Goal: Information Seeking & Learning: Understand process/instructions

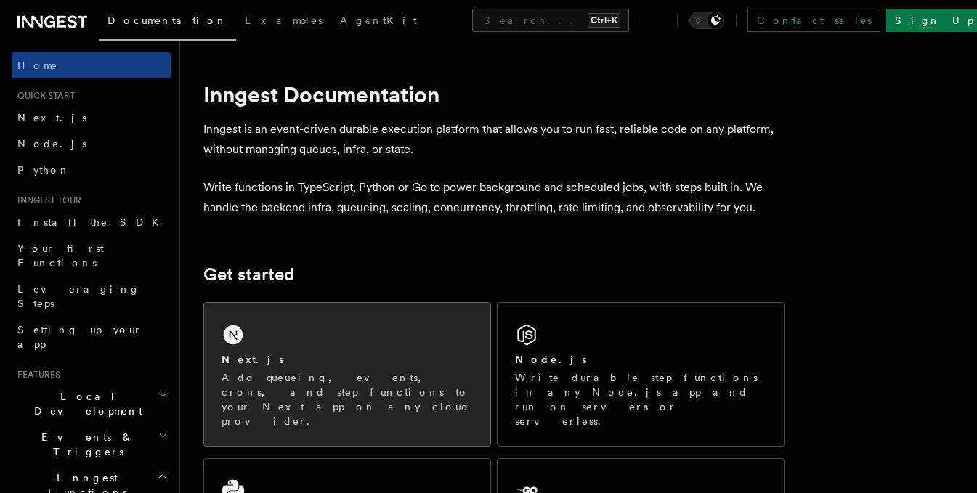
click at [293, 365] on div "Next.js" at bounding box center [347, 359] width 251 height 15
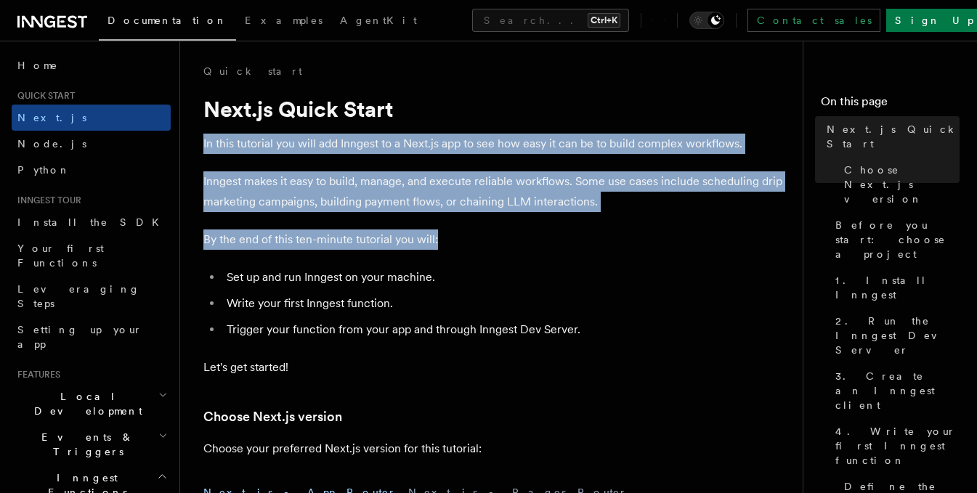
drag, startPoint x: 203, startPoint y: 144, endPoint x: 749, endPoint y: 212, distance: 550.1
click at [650, 202] on p "Inngest makes it easy to build, manage, and execute reliable workflows. Some us…" at bounding box center [493, 192] width 581 height 41
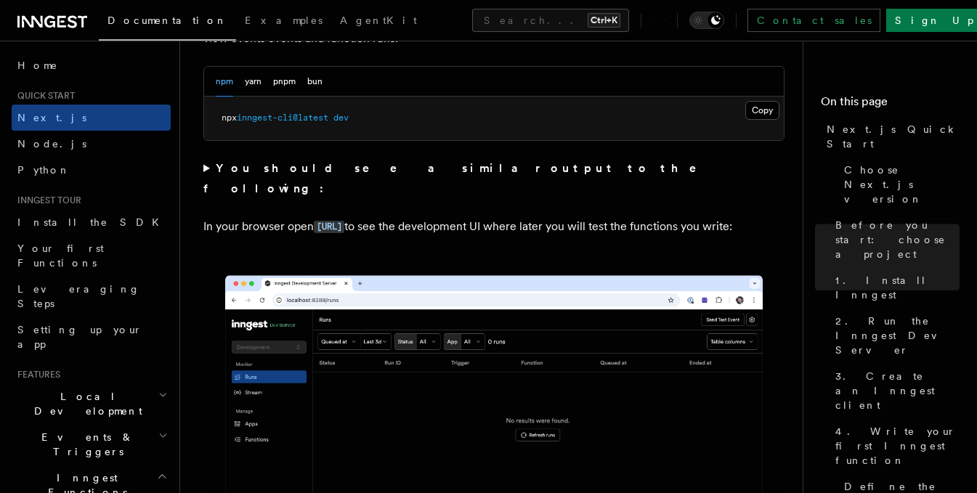
scroll to position [1123, 0]
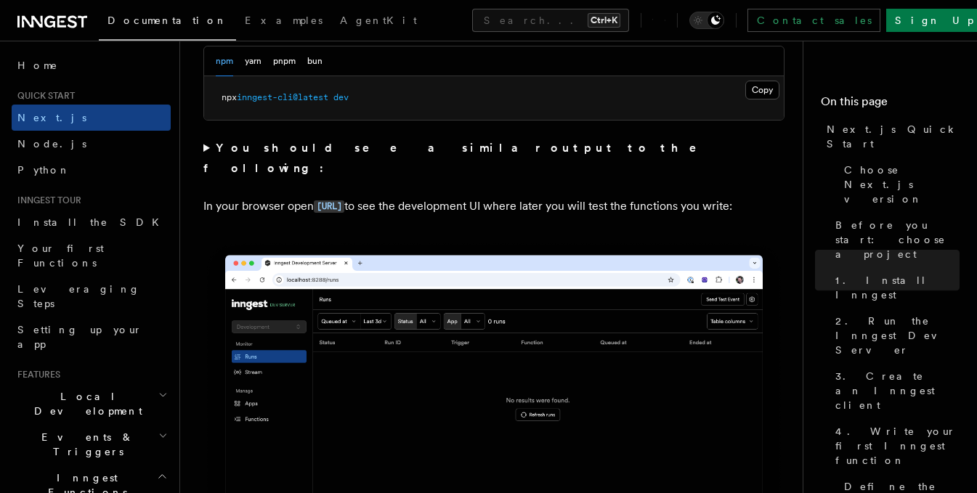
click at [206, 146] on summary "You should see a similar output to the following:" at bounding box center [493, 158] width 581 height 41
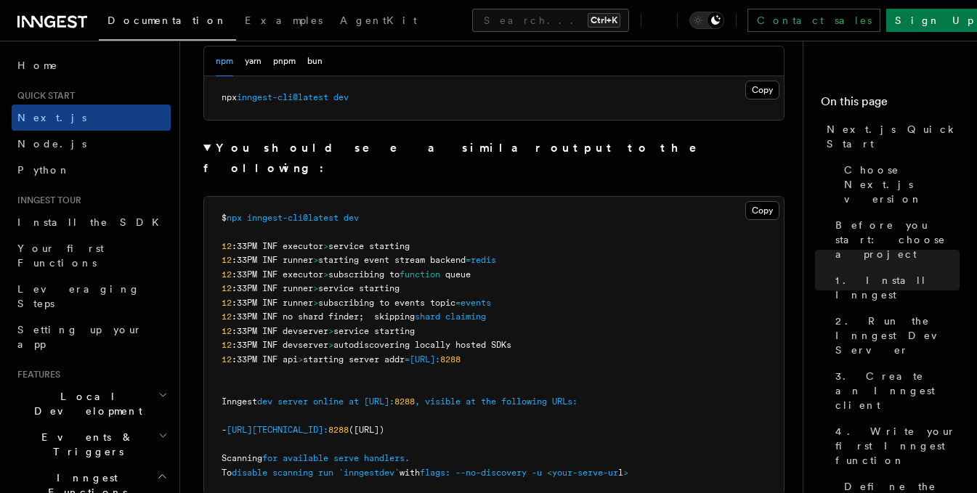
click at [205, 146] on summary "You should see a similar output to the following:" at bounding box center [493, 158] width 581 height 41
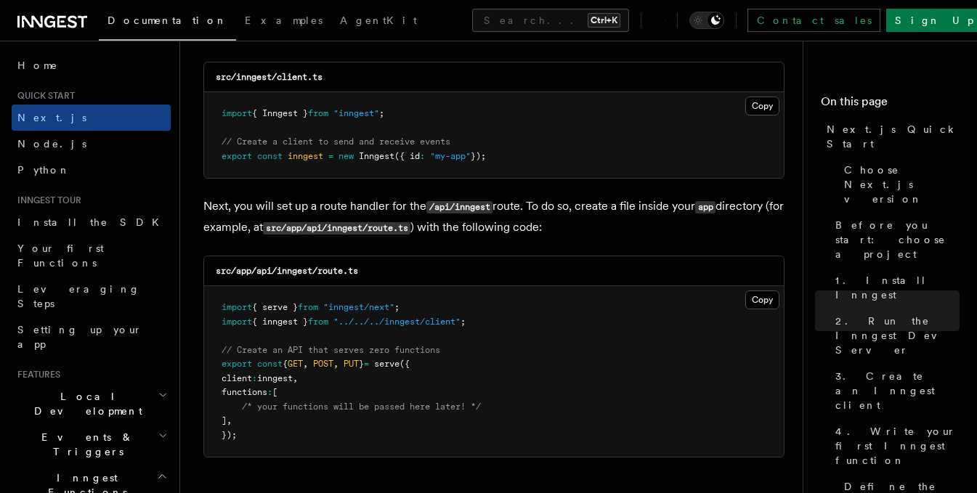
scroll to position [1902, 0]
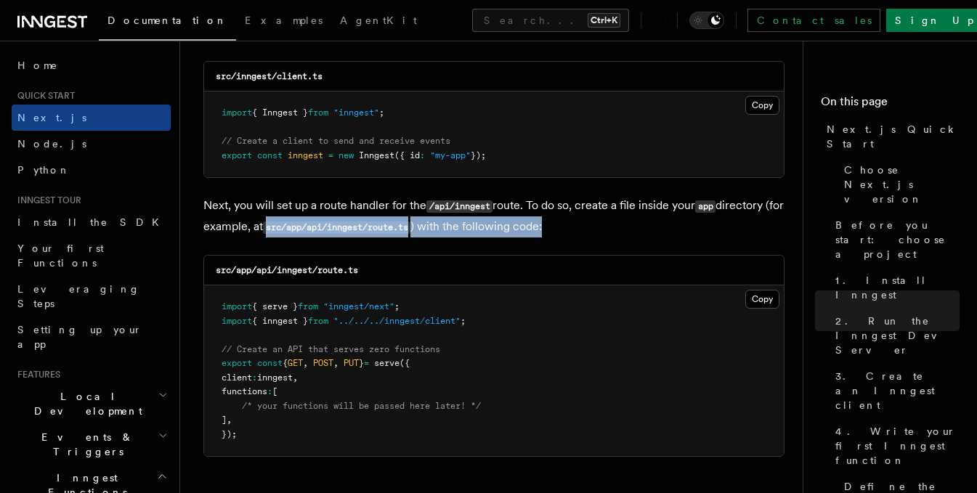
drag, startPoint x: 290, startPoint y: 228, endPoint x: 605, endPoint y: 227, distance: 315.4
click at [605, 227] on p "Next, you will set up a route handler for the /api/inngest route. To do so, cre…" at bounding box center [493, 216] width 581 height 42
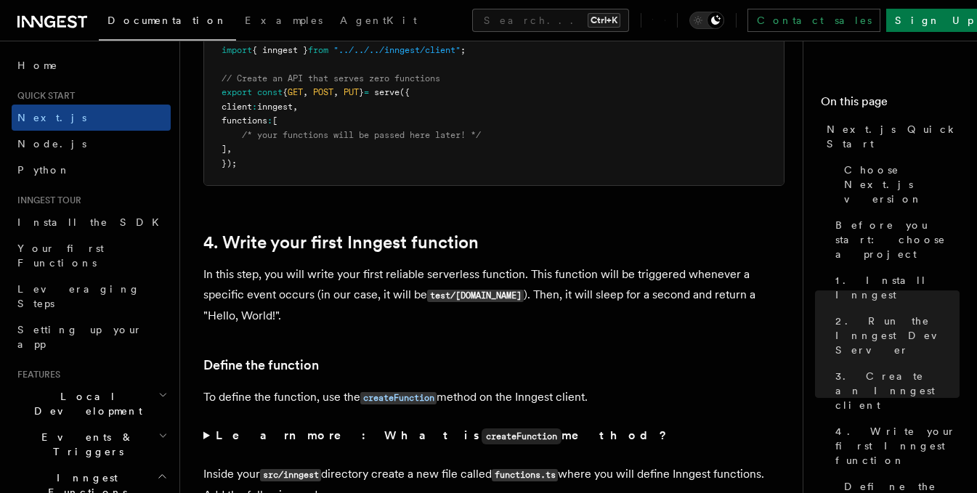
scroll to position [2174, 0]
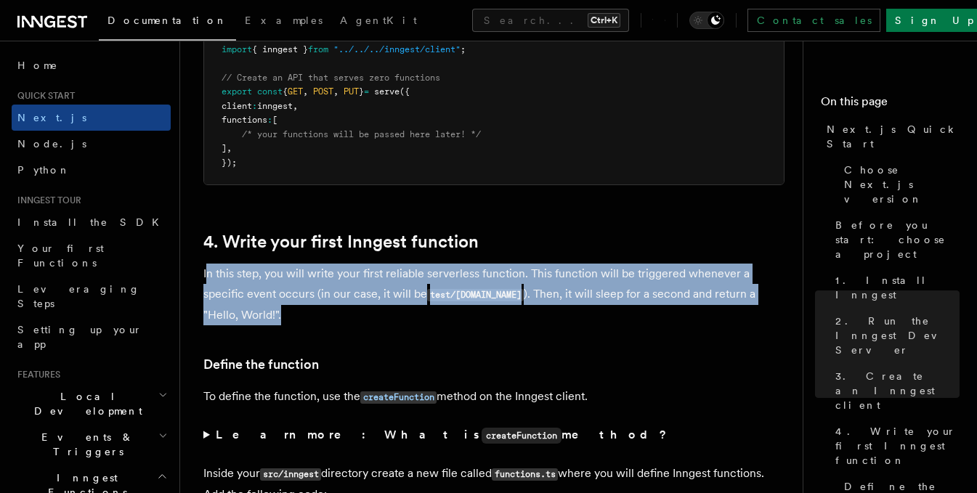
drag, startPoint x: 209, startPoint y: 276, endPoint x: 769, endPoint y: 321, distance: 562.1
click at [769, 321] on p "In this step, you will write your first reliable serverless function. This func…" at bounding box center [493, 295] width 581 height 62
click at [330, 318] on p "In this step, you will write your first reliable serverless function. This func…" at bounding box center [493, 295] width 581 height 62
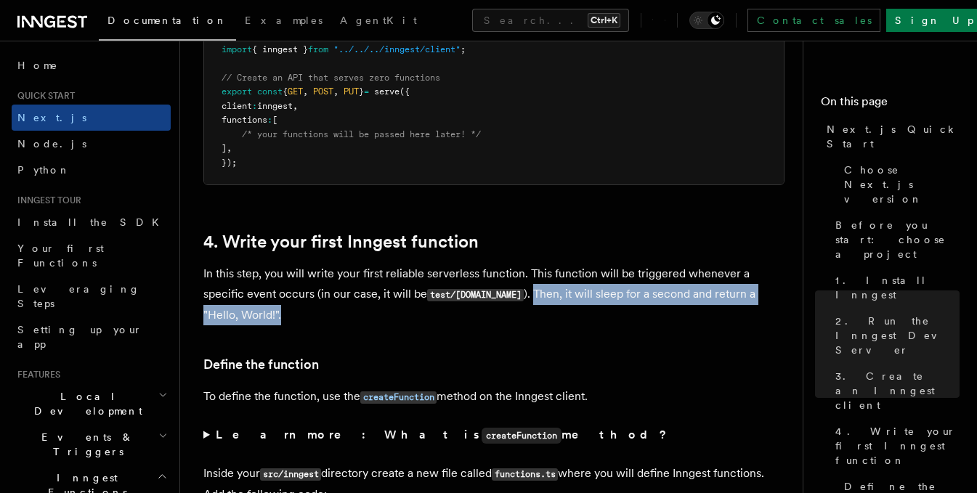
drag, startPoint x: 528, startPoint y: 295, endPoint x: 763, endPoint y: 317, distance: 236.5
click at [763, 317] on p "In this step, you will write your first reliable serverless function. This func…" at bounding box center [493, 295] width 581 height 62
click at [275, 318] on p "In this step, you will write your first reliable serverless function. This func…" at bounding box center [493, 295] width 581 height 62
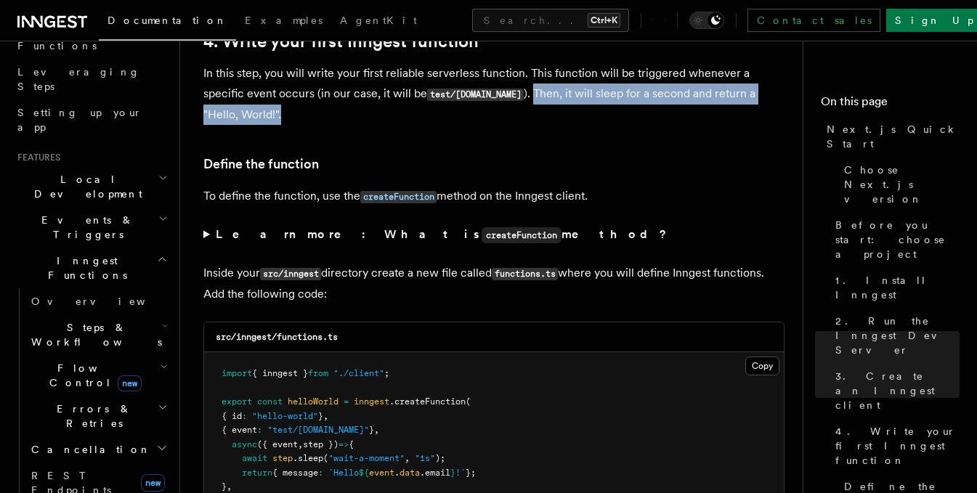
scroll to position [2375, 0]
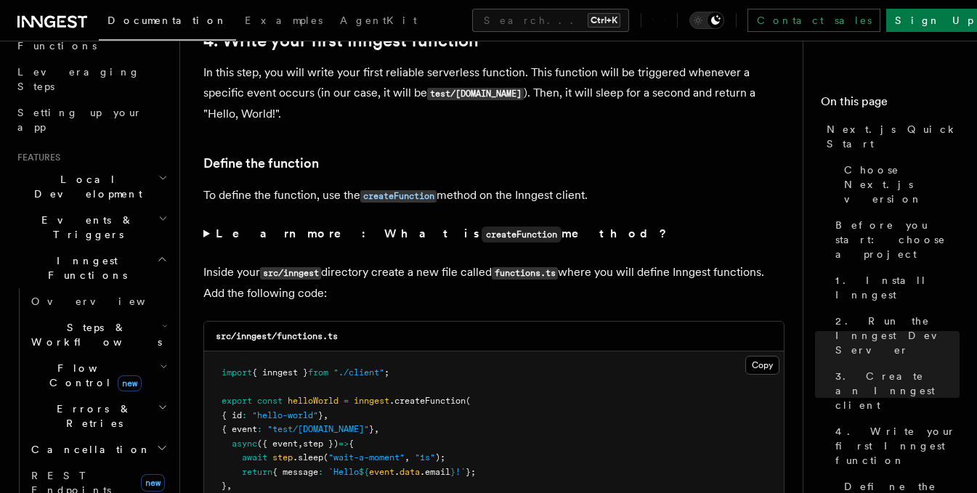
click at [206, 234] on summary "Learn more: What is createFunction method?" at bounding box center [493, 234] width 581 height 21
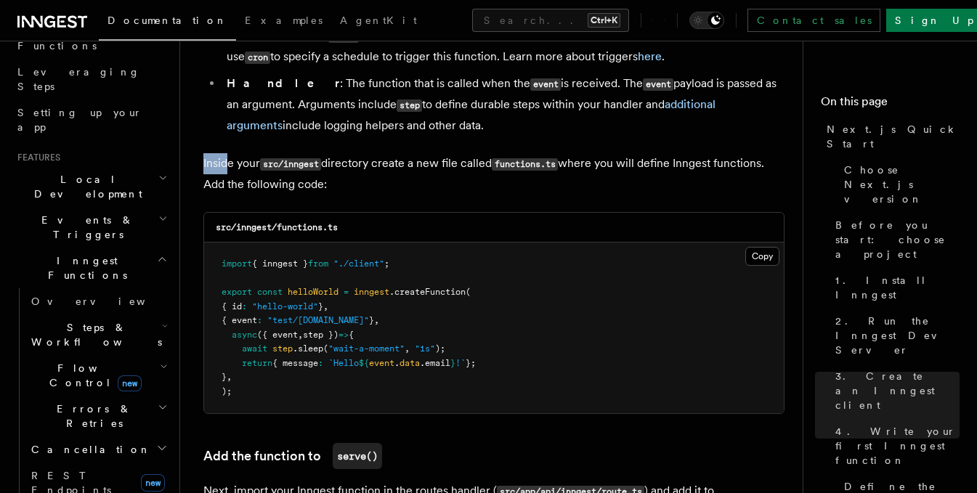
scroll to position [2720, 0]
drag, startPoint x: 203, startPoint y: 165, endPoint x: 773, endPoint y: 176, distance: 570.6
click at [589, 182] on p "Inside your src/inngest directory create a new file called functions.ts where y…" at bounding box center [493, 173] width 581 height 41
drag, startPoint x: 254, startPoint y: 318, endPoint x: 382, endPoint y: 319, distance: 127.9
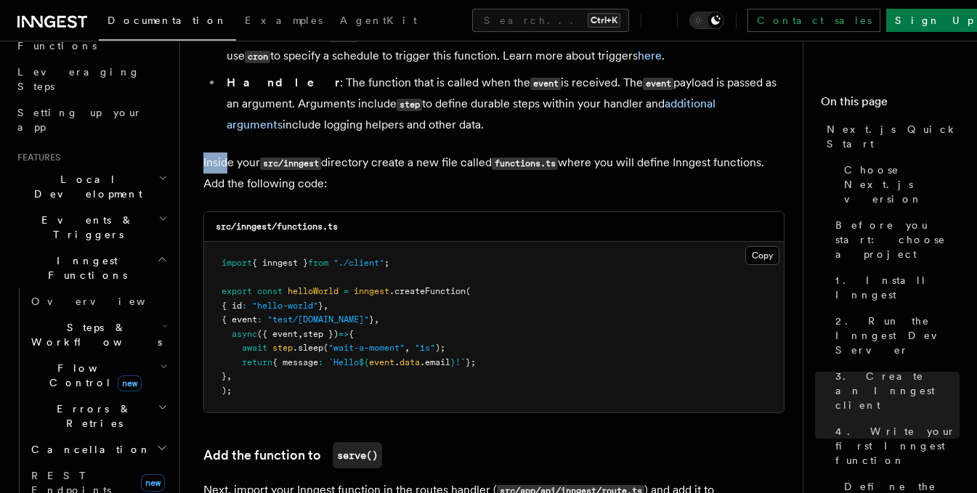
click at [379, 319] on span "{ event : "test/[DOMAIN_NAME]" } ," at bounding box center [301, 320] width 158 height 10
drag, startPoint x: 229, startPoint y: 332, endPoint x: 509, endPoint y: 363, distance: 281.5
click at [509, 363] on pre "import { inngest } from "./client" ; export const helloWorld = inngest .createF…" at bounding box center [494, 327] width 580 height 171
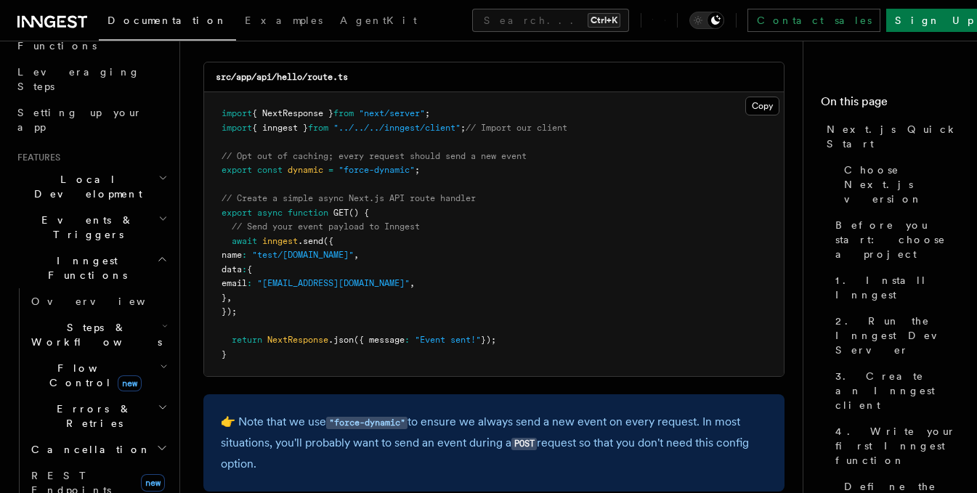
scroll to position [7909, 0]
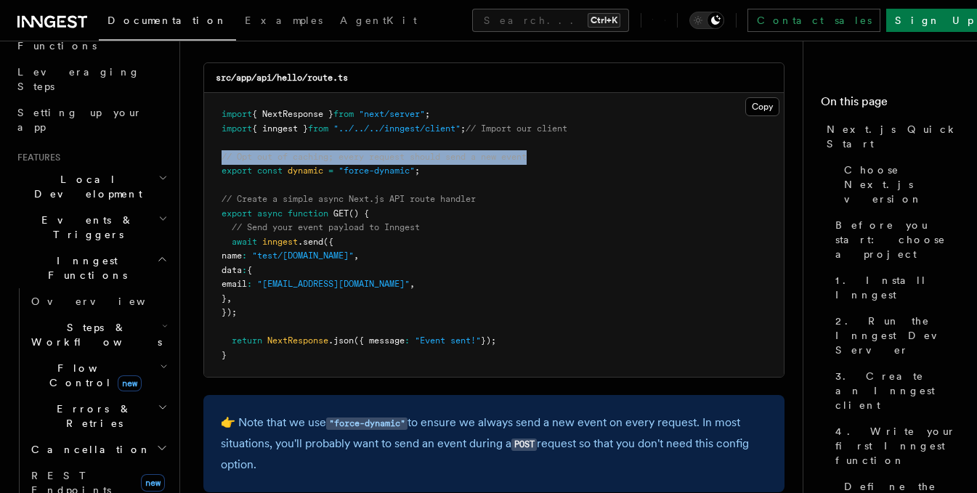
drag, startPoint x: 535, startPoint y: 158, endPoint x: 217, endPoint y: 155, distance: 318.3
click at [217, 155] on pre "import { NextResponse } from "next/server" ; import { inngest } from "../../../…" at bounding box center [494, 235] width 580 height 284
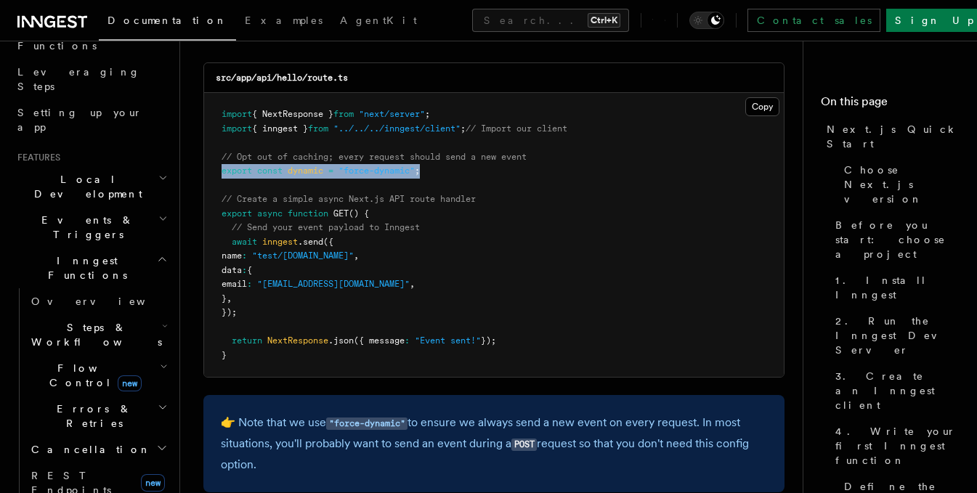
drag, startPoint x: 420, startPoint y: 168, endPoint x: 199, endPoint y: 169, distance: 220.9
click at [485, 200] on pre "import { NextResponse } from "next/server" ; import { inngest } from "../../../…" at bounding box center [494, 235] width 580 height 284
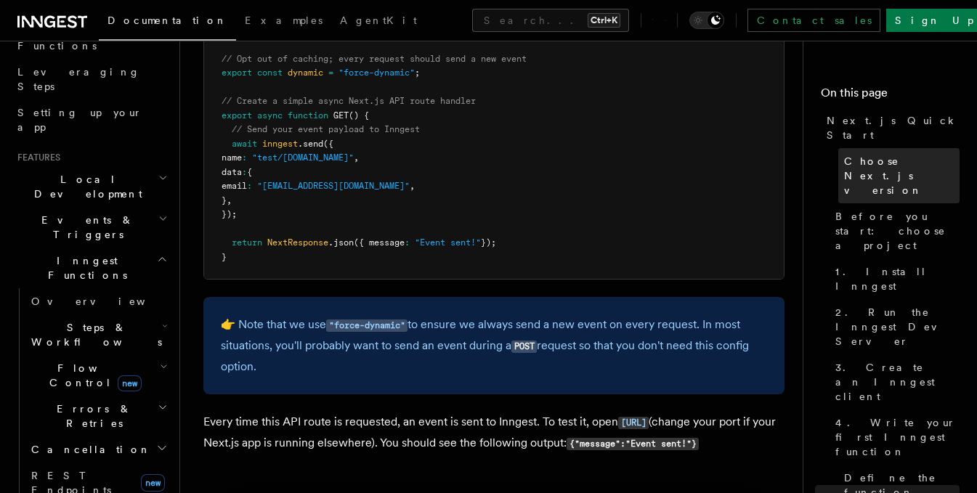
scroll to position [0, 0]
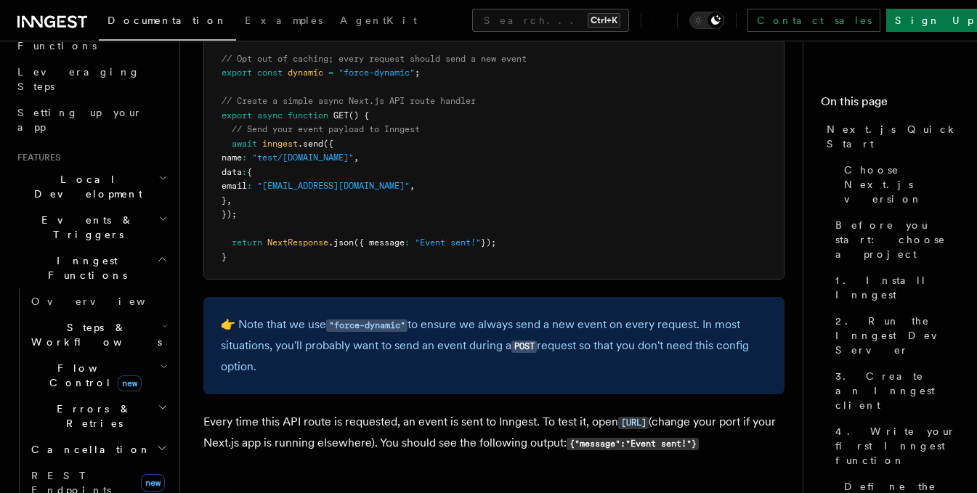
drag, startPoint x: 276, startPoint y: 347, endPoint x: 759, endPoint y: 371, distance: 483.2
click at [759, 371] on p "👉 Note that we use "force-dynamic" to ensure we always send a new event on ever…" at bounding box center [494, 346] width 547 height 63
click at [259, 363] on p "👉 Note that we use "force-dynamic" to ensure we always send a new event on ever…" at bounding box center [494, 346] width 547 height 63
click at [256, 366] on p "👉 Note that we use "force-dynamic" to ensure we always send a new event on ever…" at bounding box center [494, 346] width 547 height 63
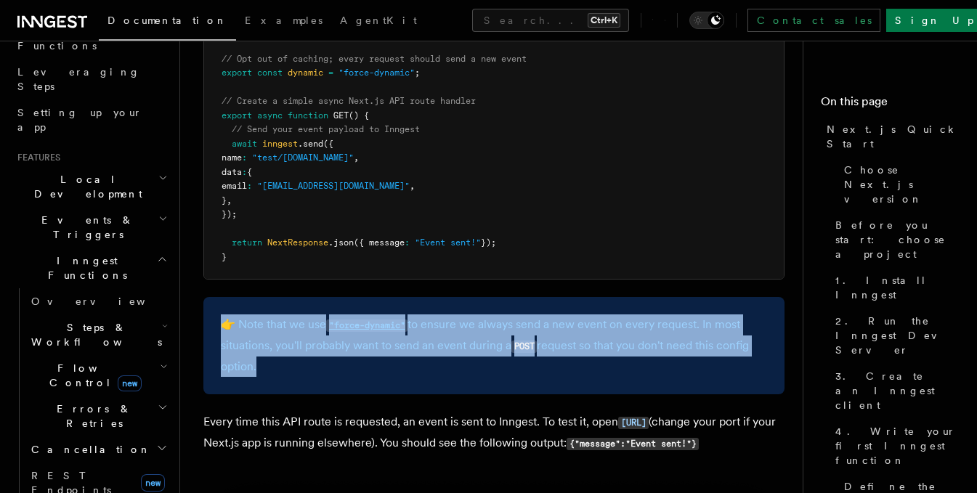
drag, startPoint x: 255, startPoint y: 367, endPoint x: 219, endPoint y: 319, distance: 59.7
click at [219, 319] on div "👉 Note that we use "force-dynamic" to ensure we always send a new event on ever…" at bounding box center [493, 345] width 581 height 97
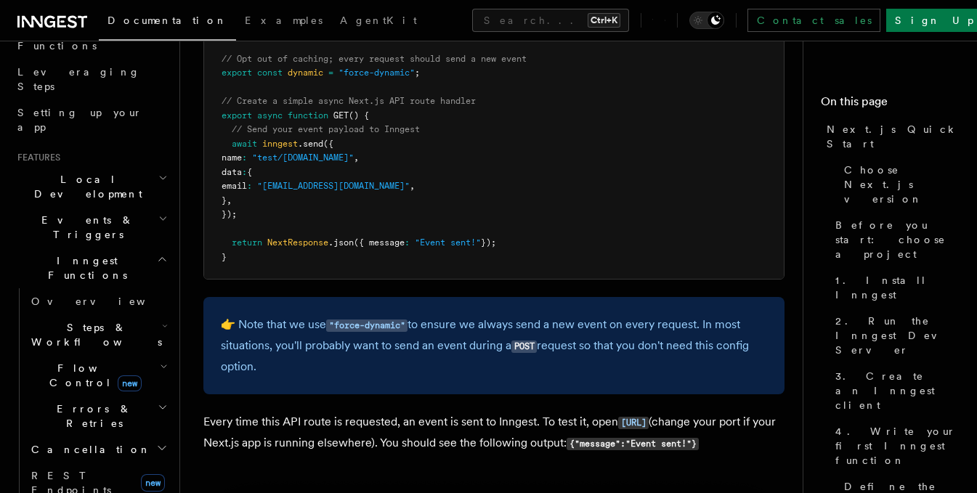
click at [263, 365] on p "👉 Note that we use "force-dynamic" to ensure we always send a new event on ever…" at bounding box center [494, 346] width 547 height 63
drag, startPoint x: 257, startPoint y: 371, endPoint x: 219, endPoint y: 311, distance: 70.2
click at [219, 311] on div "👉 Note that we use "force-dynamic" to ensure we always send a new event on ever…" at bounding box center [493, 345] width 581 height 97
click at [260, 369] on p "👉 Note that we use "force-dynamic" to ensure we always send a new event on ever…" at bounding box center [494, 346] width 547 height 63
drag, startPoint x: 257, startPoint y: 367, endPoint x: 217, endPoint y: 313, distance: 66.6
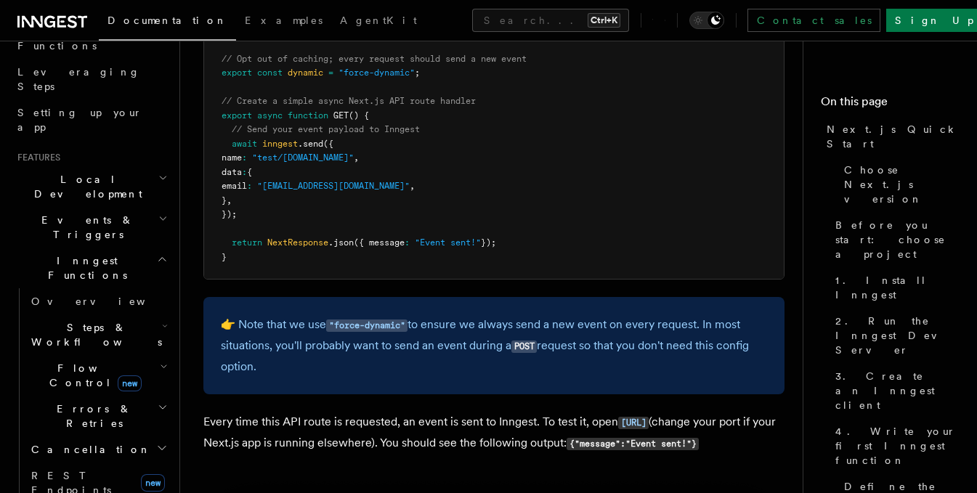
click at [217, 313] on div "👉 Note that we use "force-dynamic" to ensure we always send a new event on ever…" at bounding box center [493, 345] width 581 height 97
click at [258, 371] on p "👉 Note that we use "force-dynamic" to ensure we always send a new event on ever…" at bounding box center [494, 346] width 547 height 63
drag, startPoint x: 257, startPoint y: 369, endPoint x: 219, endPoint y: 313, distance: 68.5
click at [219, 313] on div "👉 Note that we use "force-dynamic" to ensure we always send a new event on ever…" at bounding box center [493, 345] width 581 height 97
click at [255, 366] on p "👉 Note that we use "force-dynamic" to ensure we always send a new event on ever…" at bounding box center [494, 346] width 547 height 63
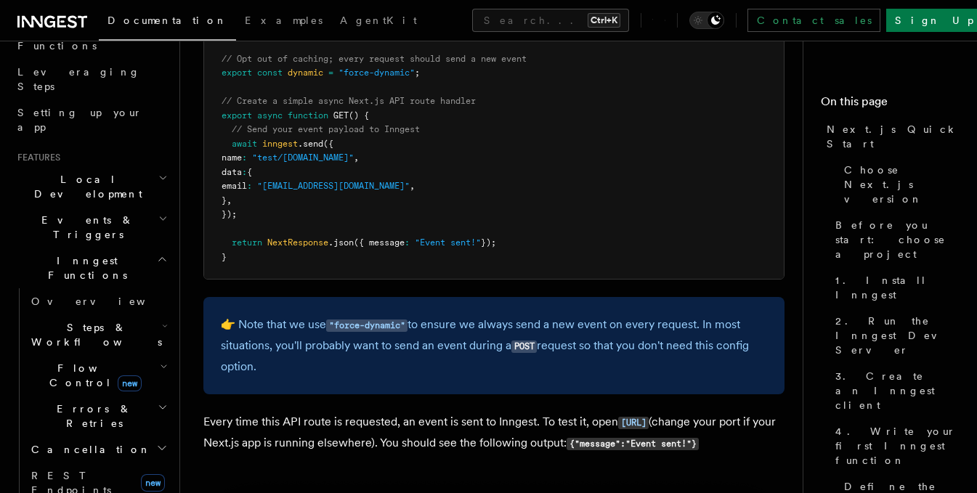
drag, startPoint x: 258, startPoint y: 368, endPoint x: 212, endPoint y: 309, distance: 74.6
click at [212, 309] on div "👉 Note that we use "force-dynamic" to ensure we always send a new event on ever…" at bounding box center [493, 345] width 581 height 97
click at [256, 363] on p "👉 Note that we use "force-dynamic" to ensure we always send a new event on ever…" at bounding box center [494, 346] width 547 height 63
drag, startPoint x: 257, startPoint y: 366, endPoint x: 215, endPoint y: 319, distance: 63.3
click at [215, 319] on div "👉 Note that we use "force-dynamic" to ensure we always send a new event on ever…" at bounding box center [493, 345] width 581 height 97
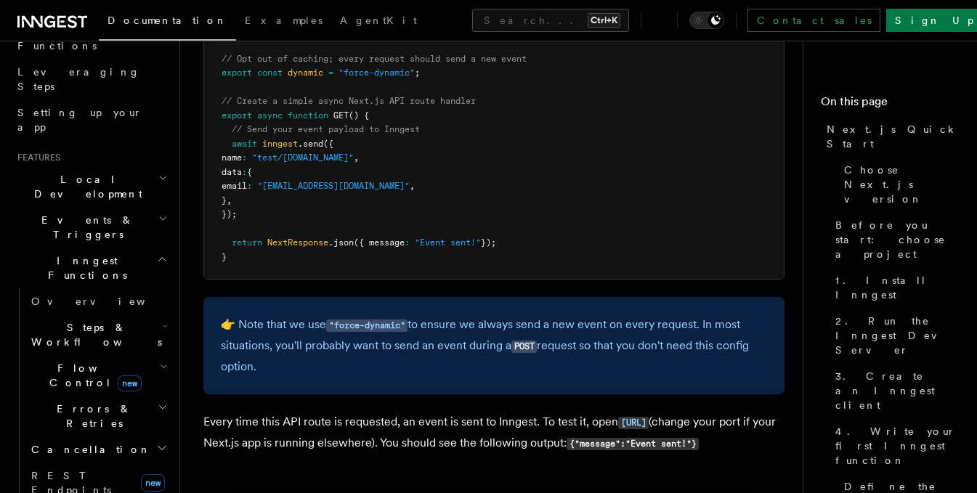
click at [259, 364] on p "👉 Note that we use "force-dynamic" to ensure we always send a new event on ever…" at bounding box center [494, 346] width 547 height 63
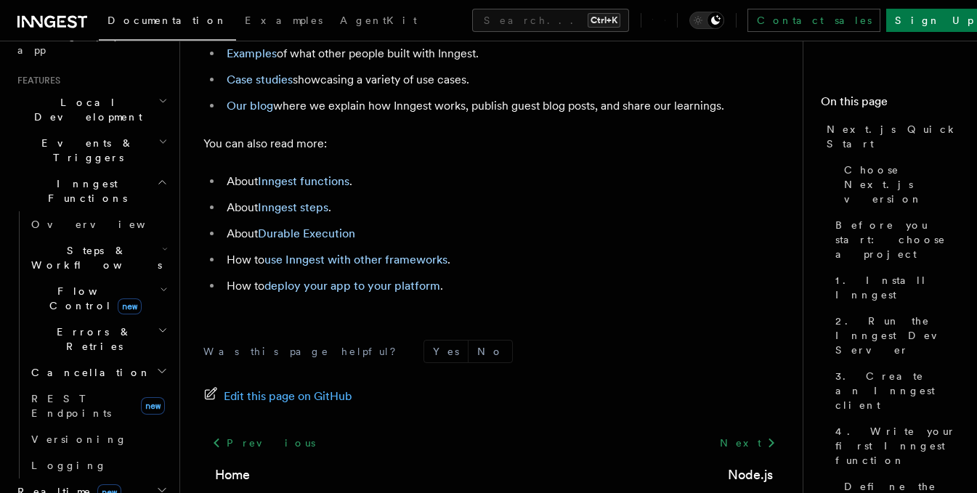
scroll to position [294, 0]
